Goal: Transaction & Acquisition: Purchase product/service

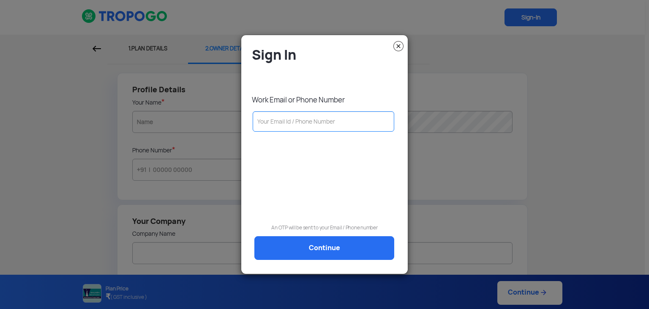
click at [401, 46] on img at bounding box center [398, 46] width 10 height 10
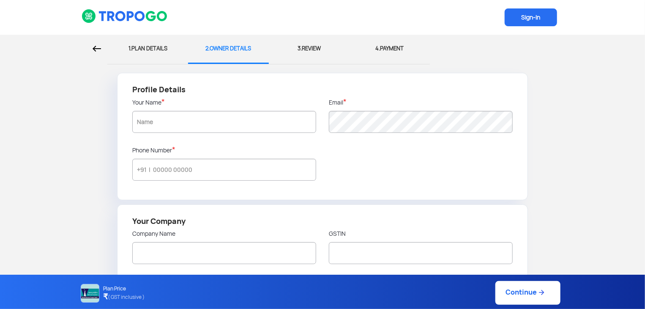
click at [534, 14] on span "Sign-In" at bounding box center [531, 17] width 52 height 18
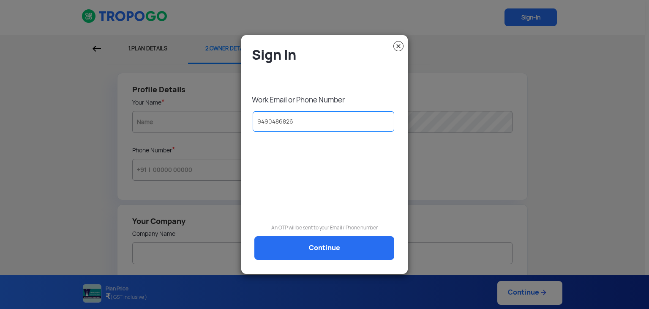
type input "9490486826"
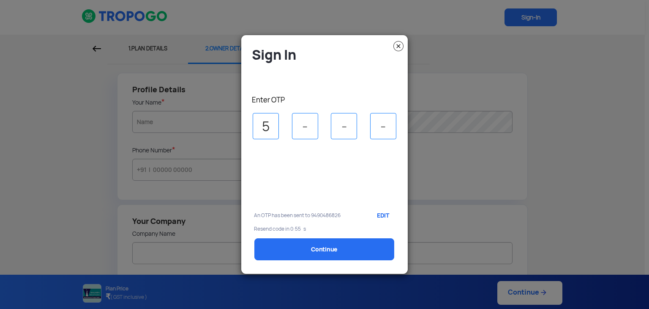
type input "5"
type input "8"
type input "4"
type input "2"
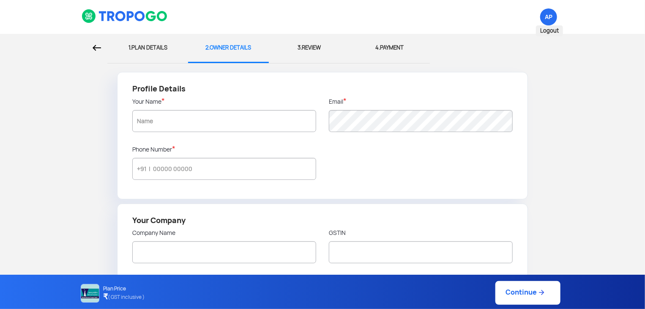
click at [546, 14] on span "AP Logout" at bounding box center [548, 16] width 17 height 17
click at [151, 48] on div "1. PLAN DETAILS" at bounding box center [148, 48] width 68 height 28
select select "1000000"
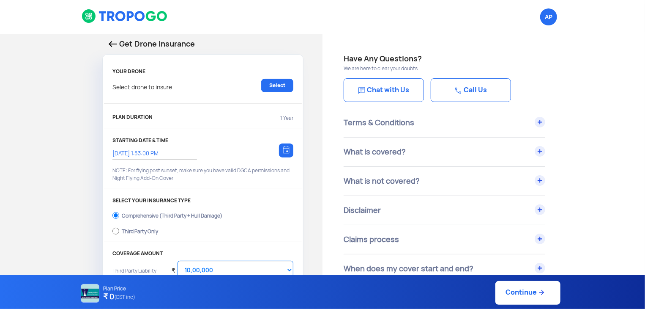
click at [109, 43] on img at bounding box center [113, 44] width 8 height 6
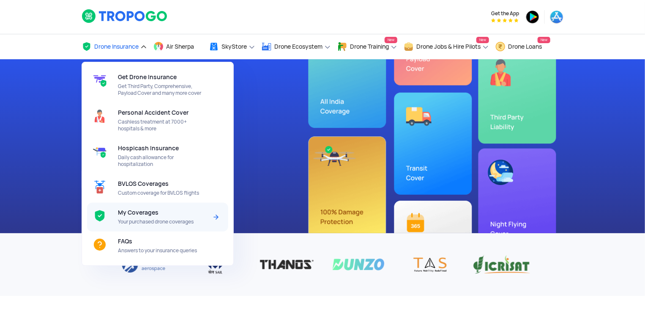
click at [145, 210] on span "My Coverages" at bounding box center [138, 212] width 41 height 7
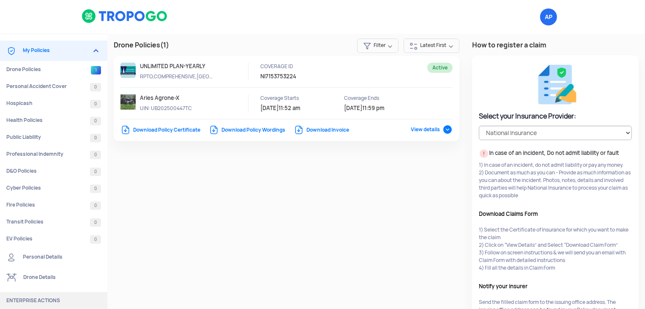
click at [445, 128] on span "View details" at bounding box center [432, 129] width 42 height 7
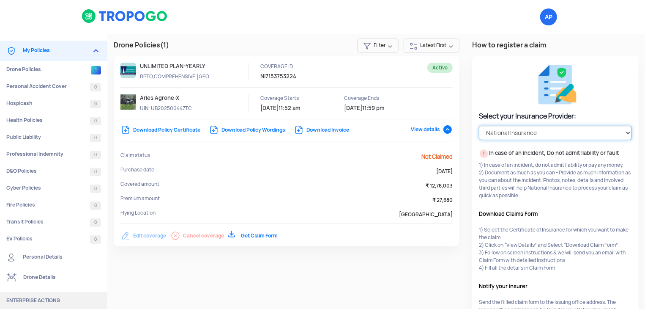
click at [535, 128] on select "Select your Insurance Provider HDFC ERGO TATA AIG ICICI Lombard National Insura…" at bounding box center [555, 133] width 153 height 14
select select "ICICI Lombard"
click at [479, 126] on select "Select your Insurance Provider HDFC ERGO TATA AIG ICICI Lombard National Insura…" at bounding box center [555, 133] width 153 height 14
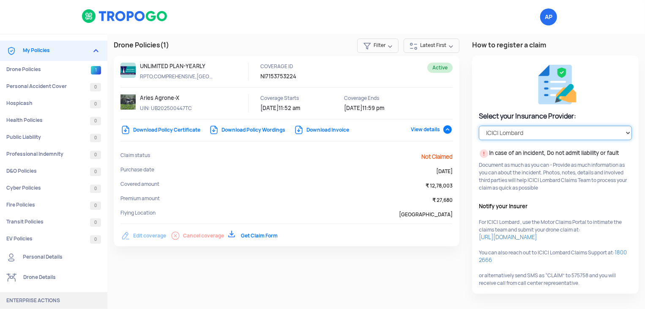
click at [620, 134] on select "Select your Insurance Provider HDFC ERGO TATA AIG ICICI Lombard National Insura…" at bounding box center [555, 133] width 153 height 14
click at [479, 126] on select "Select your Insurance Provider HDFC ERGO TATA AIG ICICI Lombard National Insura…" at bounding box center [555, 133] width 153 height 14
click at [107, 11] on img at bounding box center [125, 16] width 87 height 14
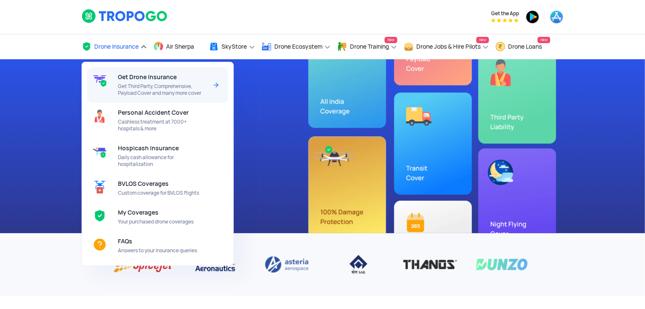
click at [135, 83] on span "Get Third Party, Comprehensive, Payload Cover and many more cover" at bounding box center [162, 90] width 89 height 14
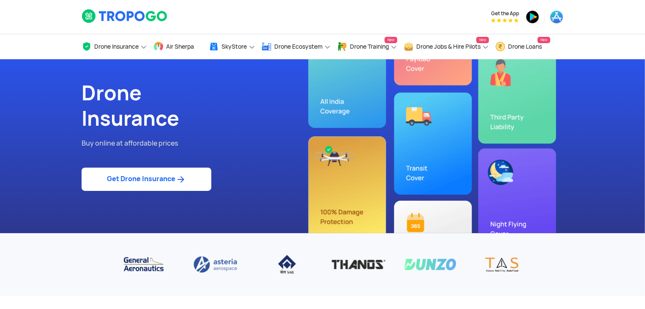
click at [148, 173] on link "Get Drone Insurance" at bounding box center [147, 178] width 130 height 23
select select "1000000"
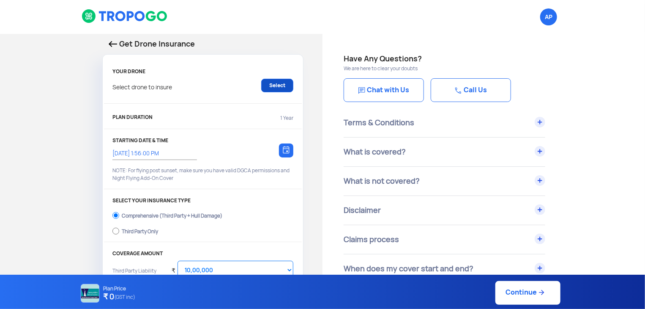
click at [271, 84] on link "Select" at bounding box center [277, 86] width 32 height 14
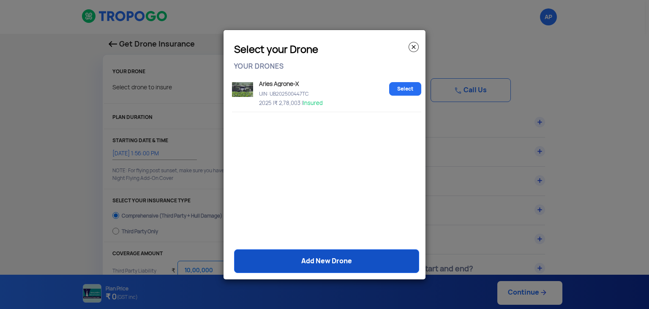
click at [359, 268] on link "Add New Drone" at bounding box center [326, 261] width 185 height 24
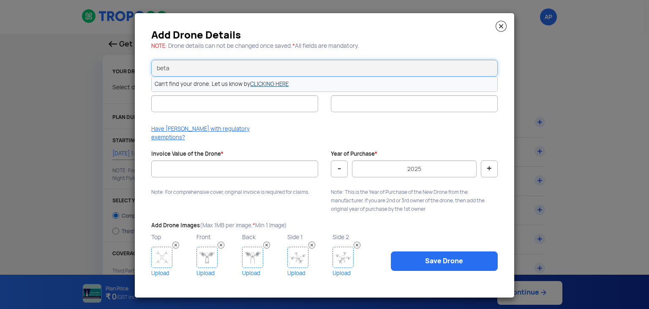
type input "beta"
click at [281, 87] on link "CLICKING HERE" at bounding box center [269, 83] width 38 height 7
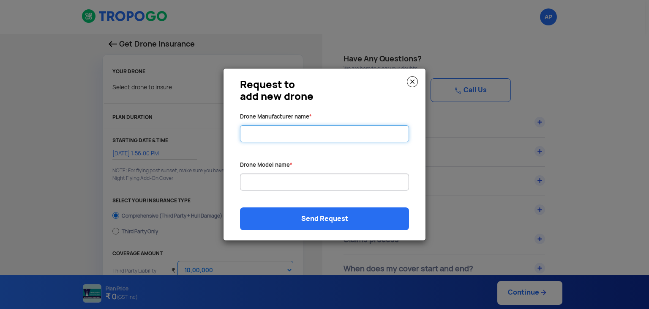
click at [285, 132] on input "Drone Manufacturer name *" at bounding box center [324, 133] width 169 height 17
click at [289, 131] on input "syfero synergetics so" at bounding box center [324, 133] width 169 height 17
click at [304, 136] on input "syfero synergetics so" at bounding box center [324, 133] width 169 height 17
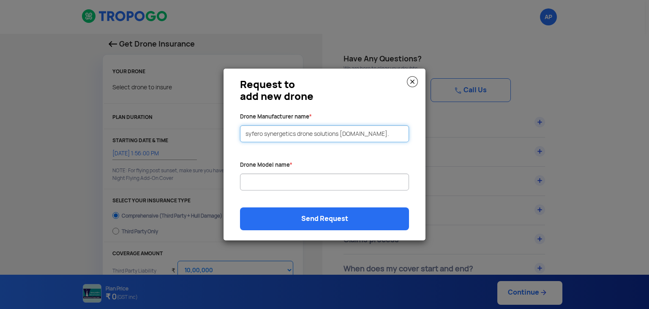
type input "syfero synergetics drone solutions [DOMAIN_NAME]."
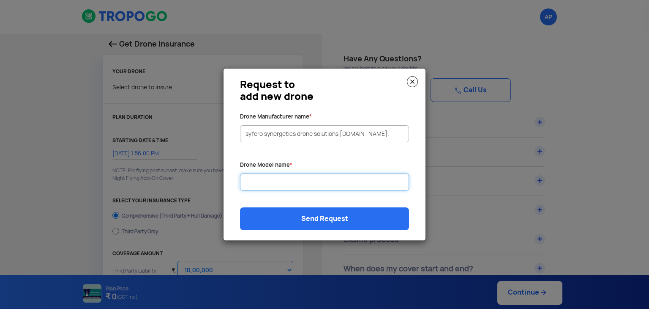
click at [262, 179] on input "Drone Manufacturer name *" at bounding box center [324, 181] width 169 height 17
type input "b"
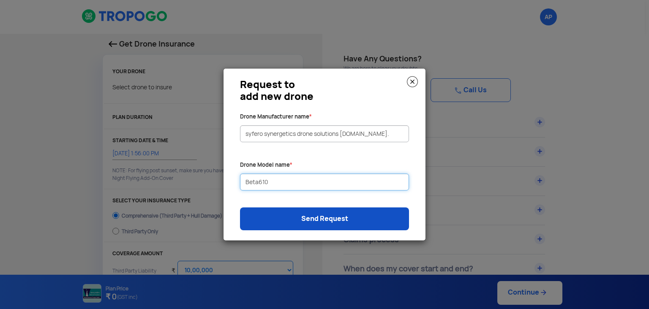
type input "Beta610"
click at [296, 212] on link "Send Request" at bounding box center [324, 218] width 169 height 23
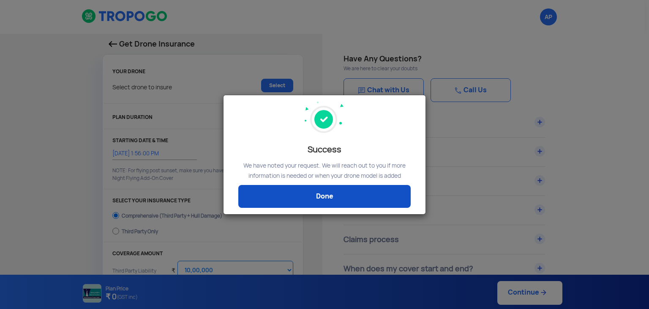
click at [309, 199] on link "Done" at bounding box center [324, 196] width 172 height 23
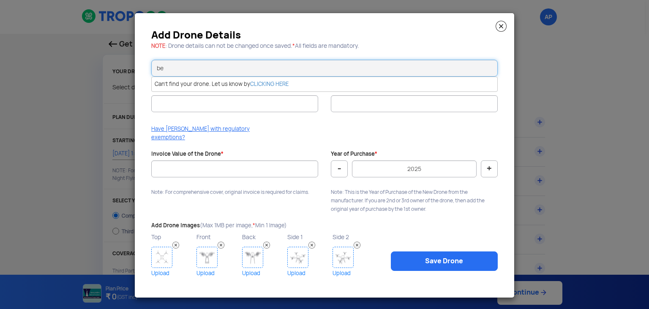
type input "b"
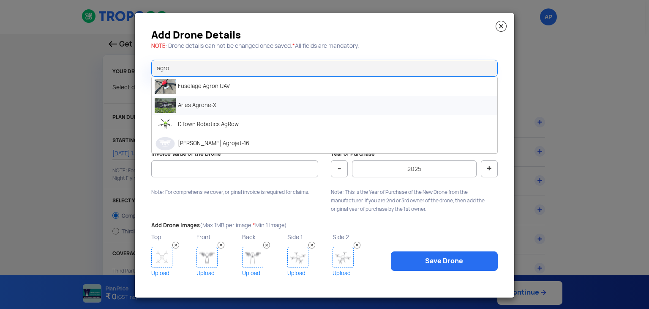
click at [240, 112] on li "Aries Agrone-X" at bounding box center [325, 105] width 346 height 19
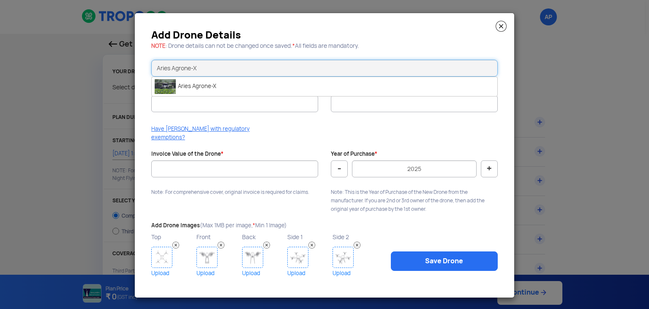
click at [338, 65] on input "Aries Agrone-X" at bounding box center [324, 68] width 347 height 17
type input "A"
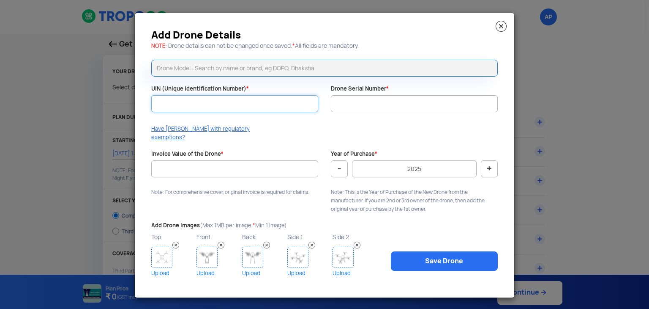
click at [287, 108] on input "UIN (Unique Identification Number) *" at bounding box center [234, 103] width 167 height 17
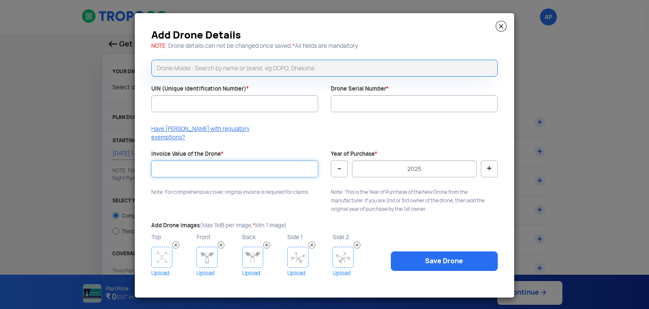
click at [276, 165] on input "Invoice Value of the Drone *" at bounding box center [234, 168] width 167 height 17
click at [213, 166] on input "Invoice Value of the Drone *" at bounding box center [234, 168] width 167 height 17
click at [502, 29] on img at bounding box center [501, 26] width 11 height 11
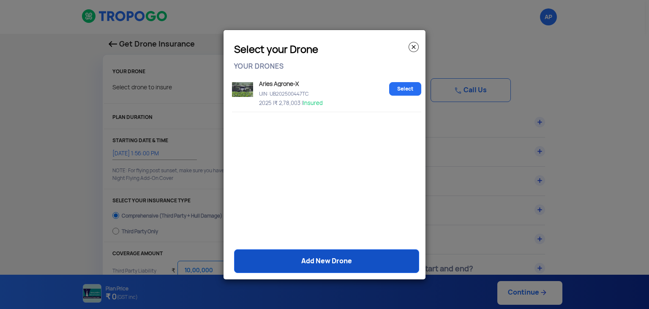
click at [326, 259] on link "Add New Drone" at bounding box center [326, 261] width 185 height 24
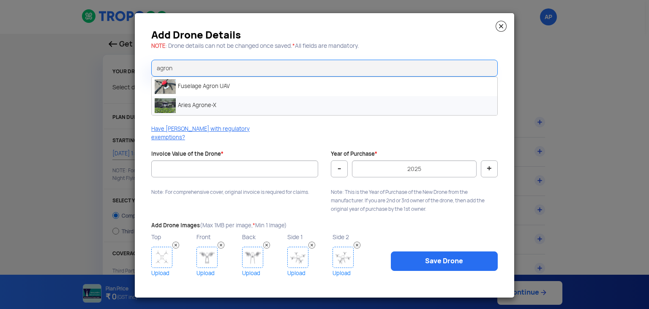
click at [264, 107] on li "Aries Agrone-X" at bounding box center [325, 105] width 346 height 19
type input "Aries Agrone-X"
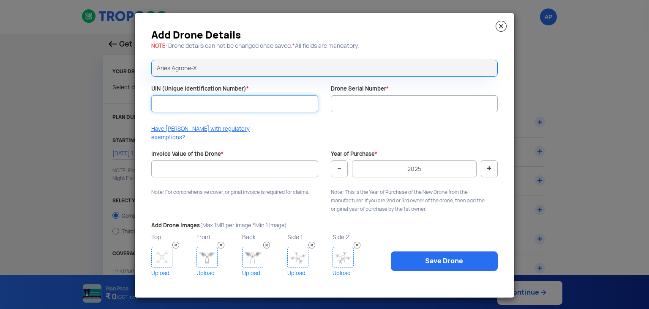
click at [258, 108] on input "UIN (Unique Identification Number) *" at bounding box center [234, 103] width 167 height 17
type input "u"
type input "UB202500515TC"
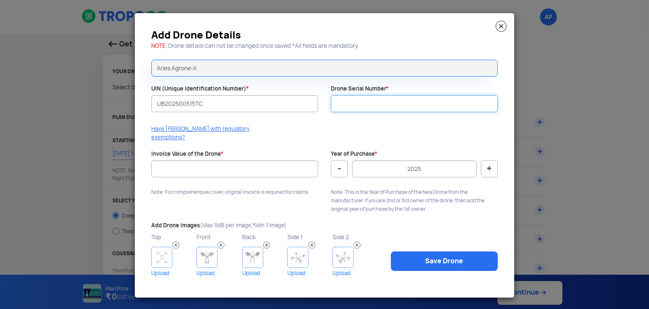
click at [348, 106] on input "Drone Serial Number *" at bounding box center [414, 103] width 167 height 17
type input "ASPL-AG-X-0825-0312"
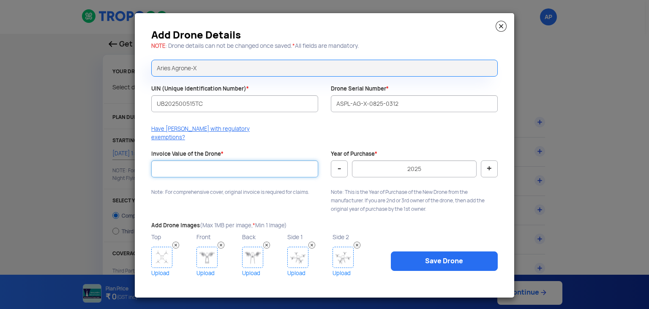
click at [267, 161] on input "Invoice Value of the Drone *" at bounding box center [234, 168] width 167 height 17
type input "278003"
click at [166, 258] on img at bounding box center [161, 256] width 21 height 21
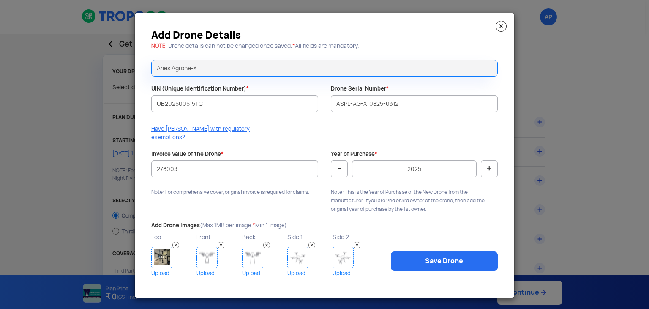
click at [210, 250] on img at bounding box center [207, 256] width 21 height 21
click at [247, 257] on img at bounding box center [252, 256] width 21 height 21
click at [302, 251] on img at bounding box center [297, 256] width 21 height 21
click at [347, 254] on img at bounding box center [343, 256] width 21 height 21
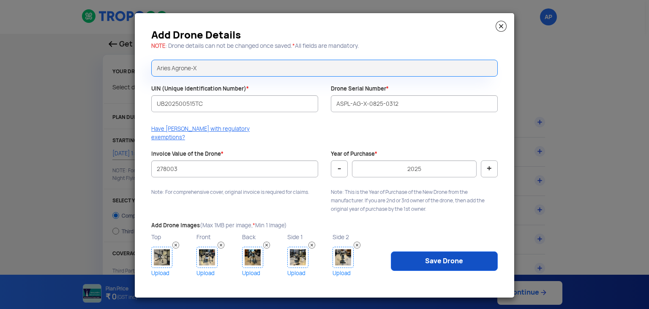
click at [417, 251] on link "Save Drone" at bounding box center [444, 260] width 107 height 19
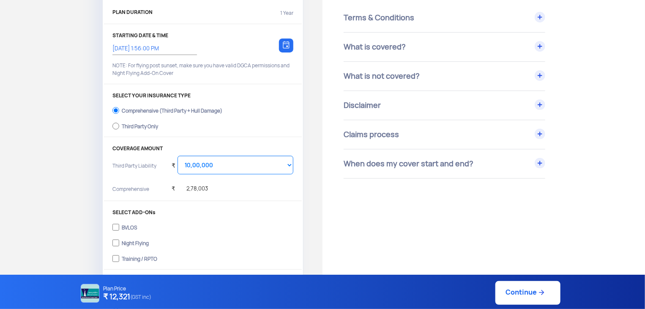
scroll to position [105, 0]
click at [254, 172] on select "Select Amount 10,00,000 15,00,000 20,00,000 25,00,000 30,00,000" at bounding box center [235, 165] width 116 height 19
click at [177, 156] on select "Select Amount 10,00,000 15,00,000 20,00,000 25,00,000 30,00,000" at bounding box center [235, 165] width 116 height 19
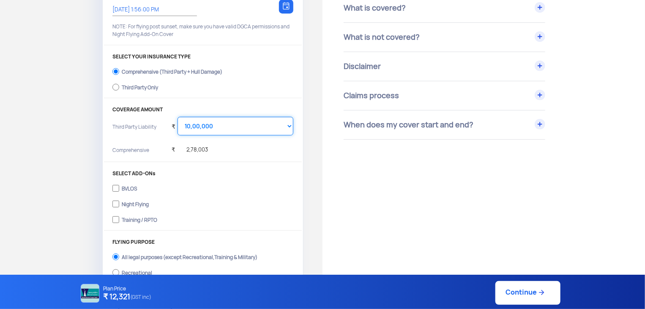
scroll to position [163, 0]
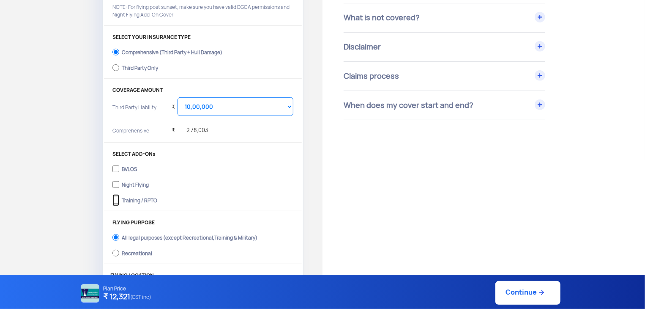
click at [119, 199] on input "Training / RPTO" at bounding box center [115, 200] width 7 height 12
checkbox input "true"
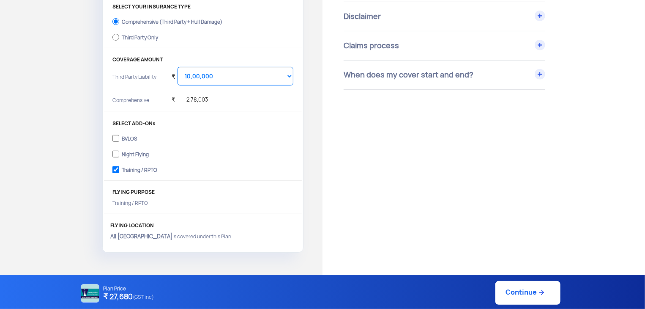
click at [514, 292] on link "Continue" at bounding box center [527, 293] width 65 height 24
type input "[DATE] 2:05:00 PM"
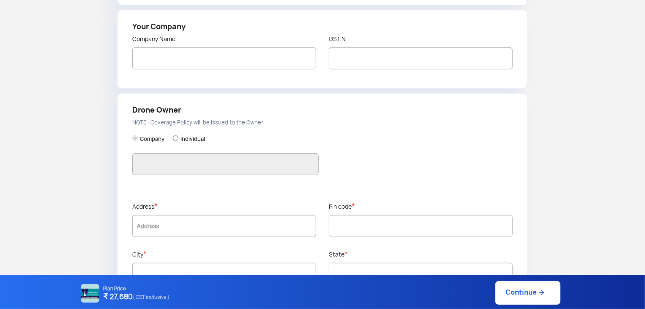
type input "[PERSON_NAME] [PERSON_NAME]"
type input "9490486826"
type input "SAMTULANA ANTARJALA GATHAKA PVT LTD"
type input "37ABPCS5581F1ZS"
type input "SAMTULANA ANTARJALA GATHAKA PVT LTD"
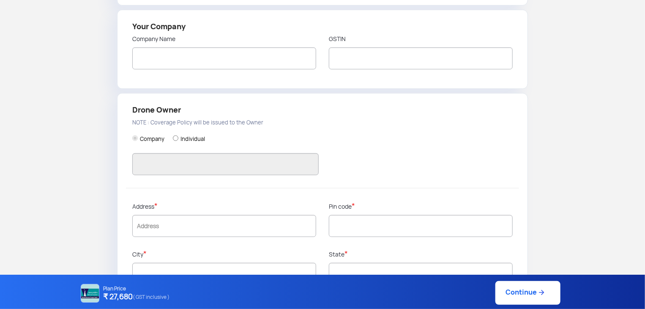
type input "[STREET_ADDRESS]."
type input "534301"
type input "East Godavari"
type input "[GEOGRAPHIC_DATA]"
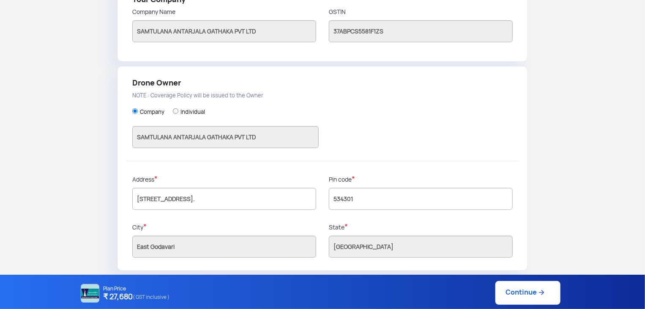
scroll to position [220, 0]
click at [511, 298] on link "Continue" at bounding box center [527, 293] width 65 height 24
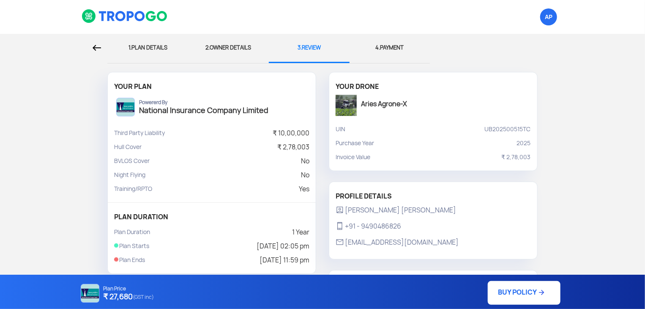
click at [145, 102] on p "Powererd By" at bounding box center [203, 102] width 129 height 6
click at [389, 48] on div "4. PAYMENT" at bounding box center [390, 48] width 68 height 28
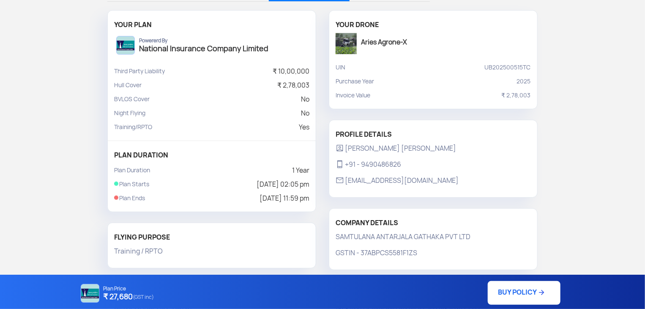
scroll to position [62, 0]
drag, startPoint x: 409, startPoint y: 40, endPoint x: 363, endPoint y: 42, distance: 45.3
click at [363, 42] on div "Aries Agrone-X" at bounding box center [433, 43] width 195 height 21
click at [380, 54] on div "YOUR DRONE Aries Agrone-X" at bounding box center [433, 38] width 208 height 44
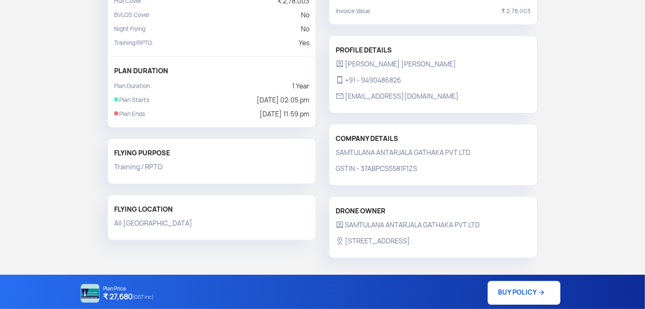
scroll to position [0, 0]
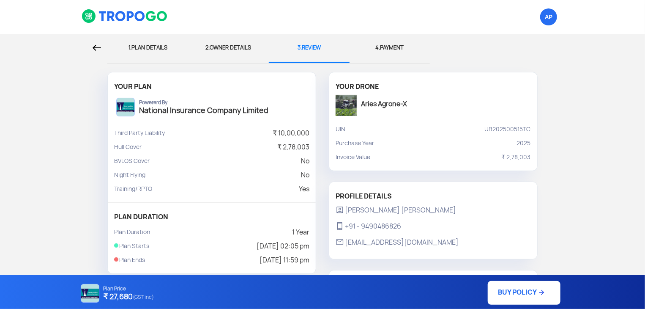
click at [523, 299] on link "BUY POLICY" at bounding box center [524, 293] width 73 height 24
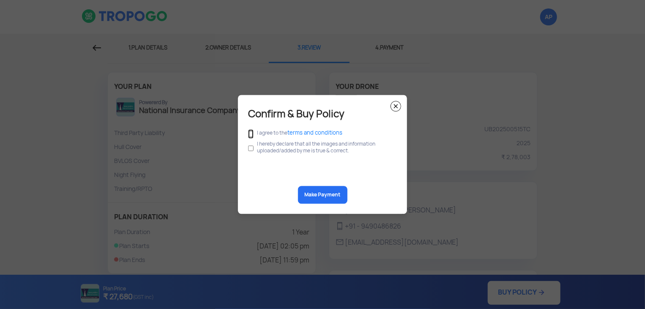
click at [253, 135] on input "checkbox" at bounding box center [250, 133] width 5 height 9
checkbox input "true"
click at [251, 146] on input "checkbox" at bounding box center [250, 148] width 5 height 16
checkbox input "true"
click at [394, 107] on img at bounding box center [395, 106] width 11 height 11
